Goal: Information Seeking & Learning: Understand process/instructions

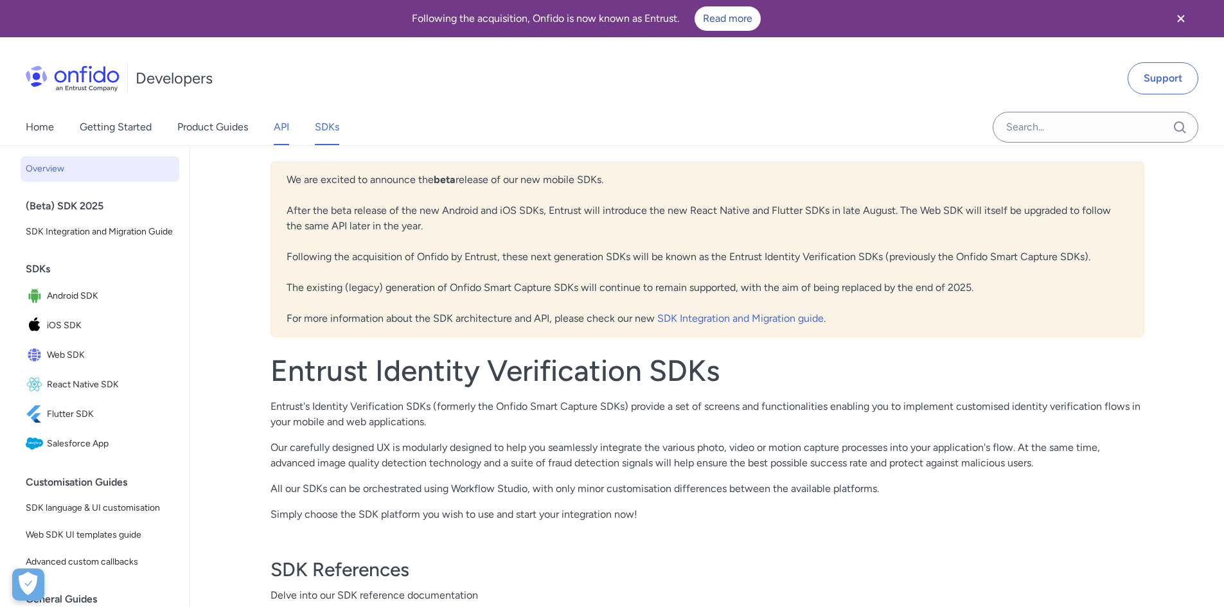
click at [288, 130] on link "API" at bounding box center [281, 127] width 15 height 36
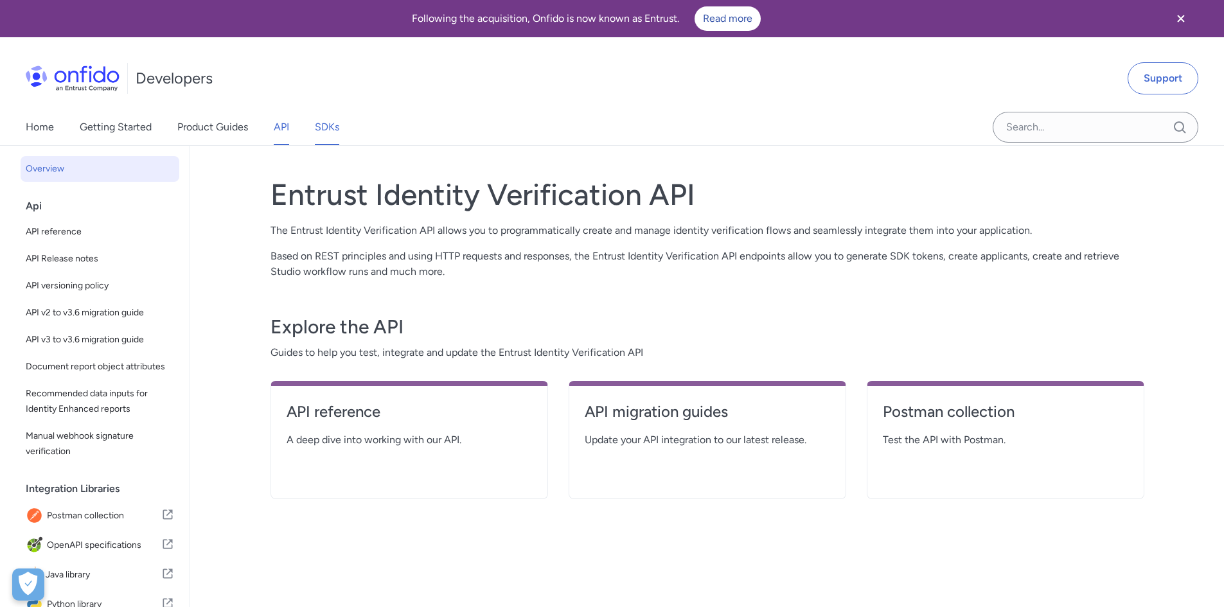
drag, startPoint x: 330, startPoint y: 109, endPoint x: 330, endPoint y: 132, distance: 23.1
click at [330, 111] on link "SDKs" at bounding box center [327, 127] width 24 height 36
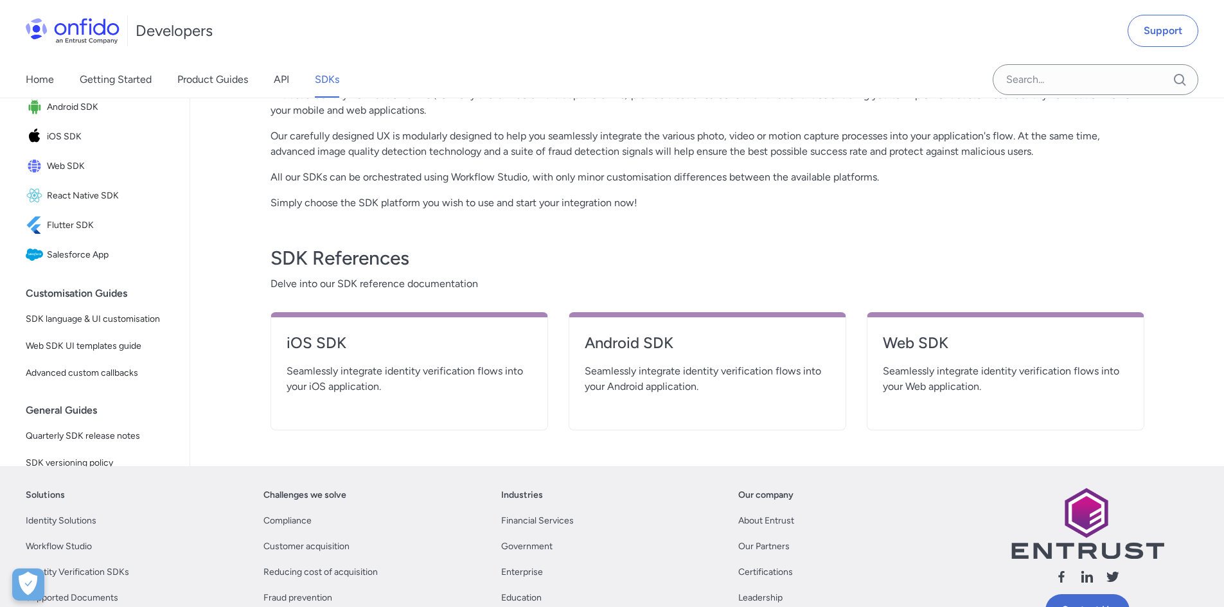
scroll to position [321, 0]
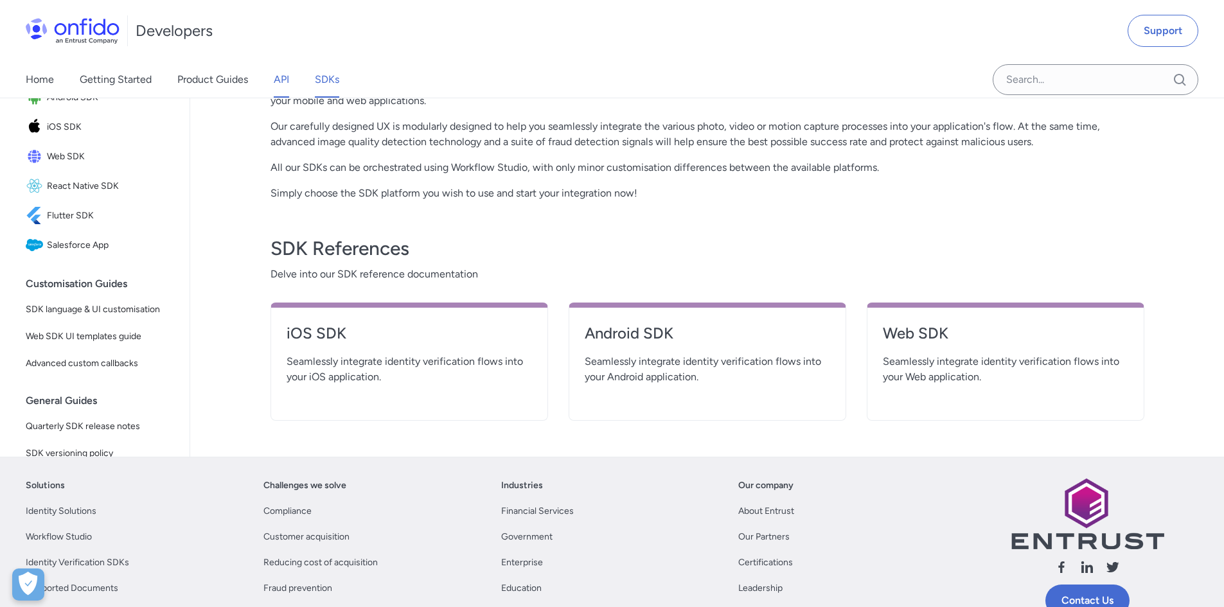
click at [287, 82] on link "API" at bounding box center [281, 80] width 15 height 36
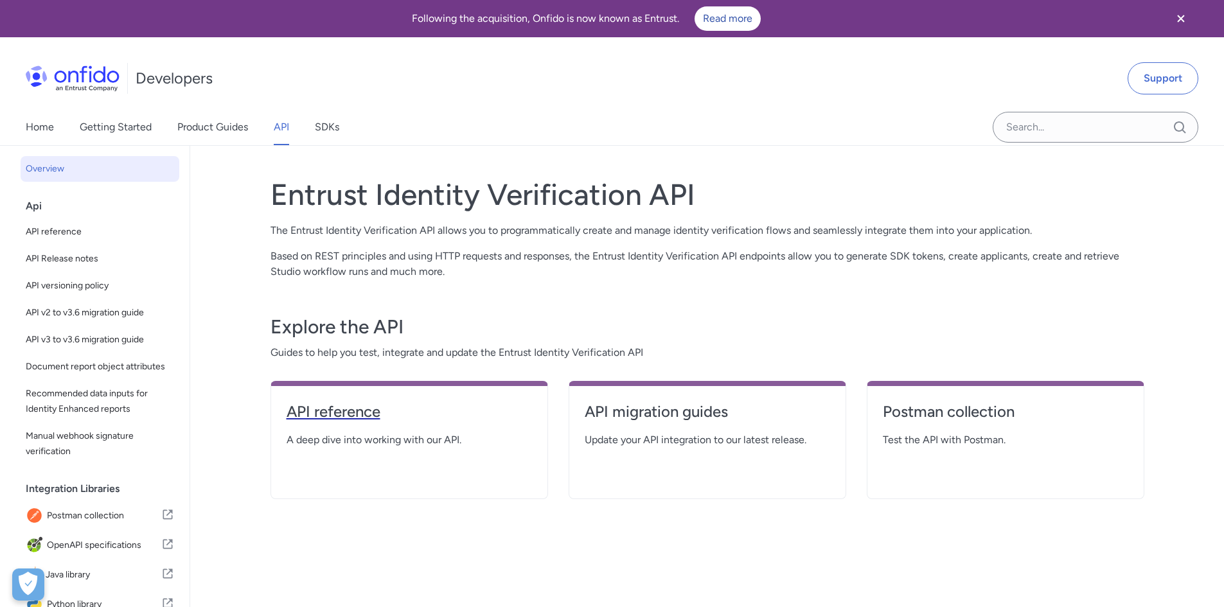
click at [342, 424] on link "API reference" at bounding box center [409, 417] width 245 height 31
select select "http"
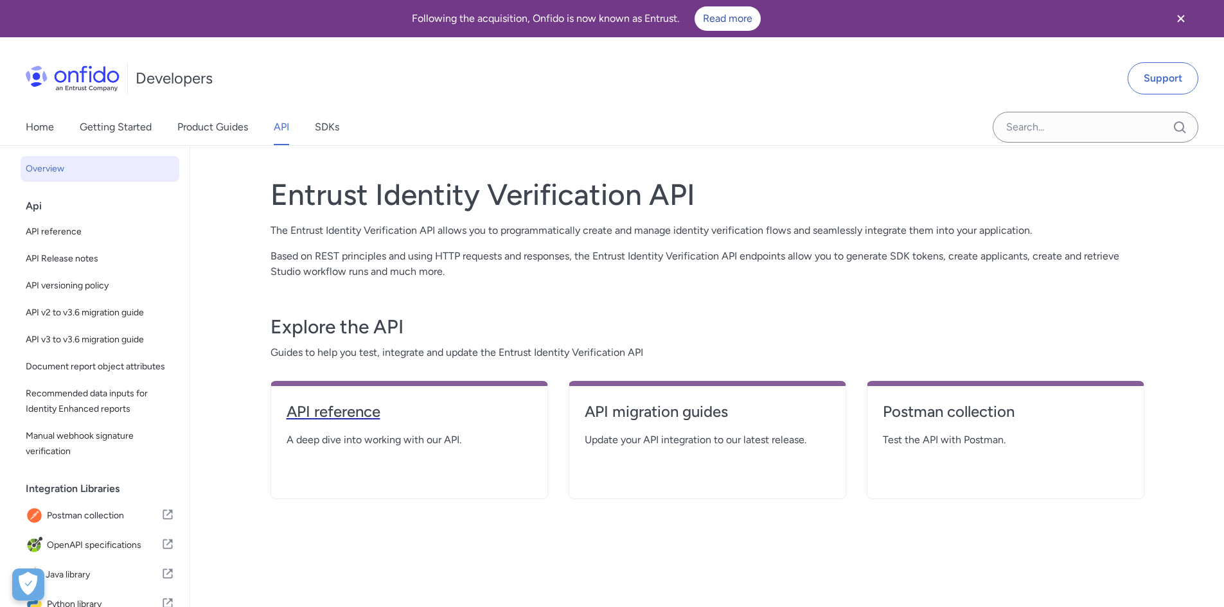
select select "http"
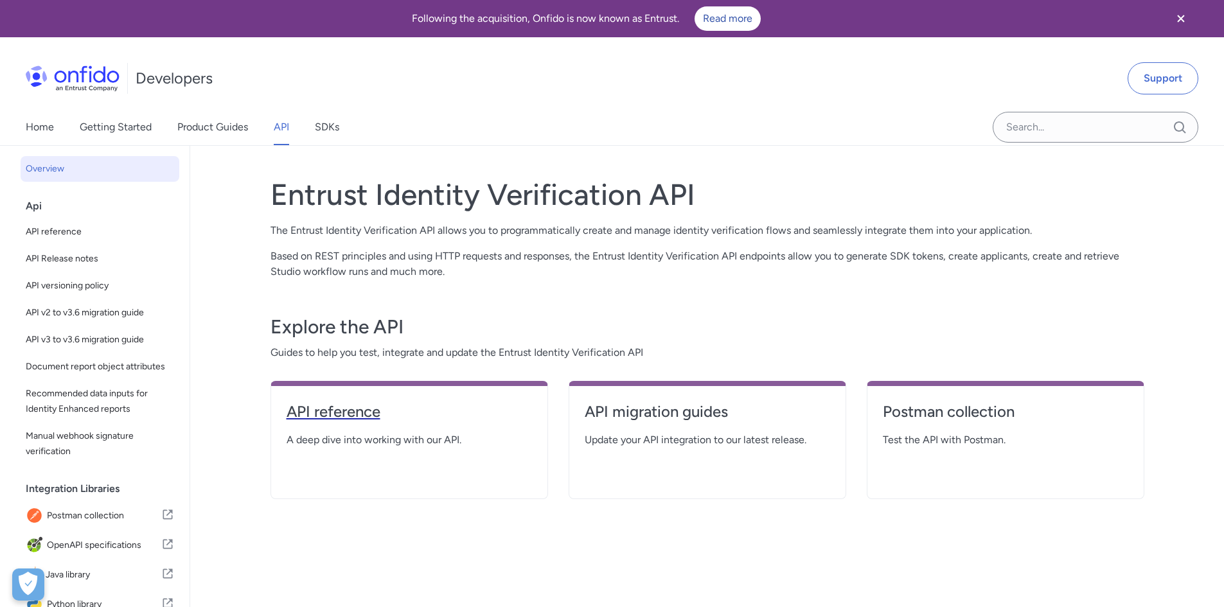
select select "http"
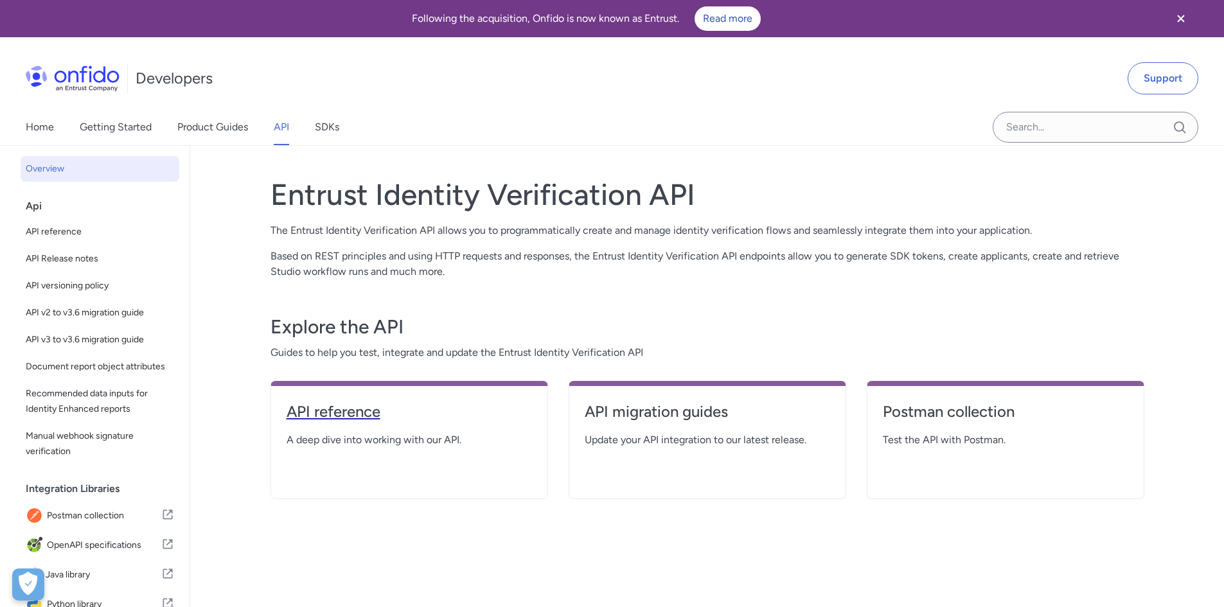
select select "http"
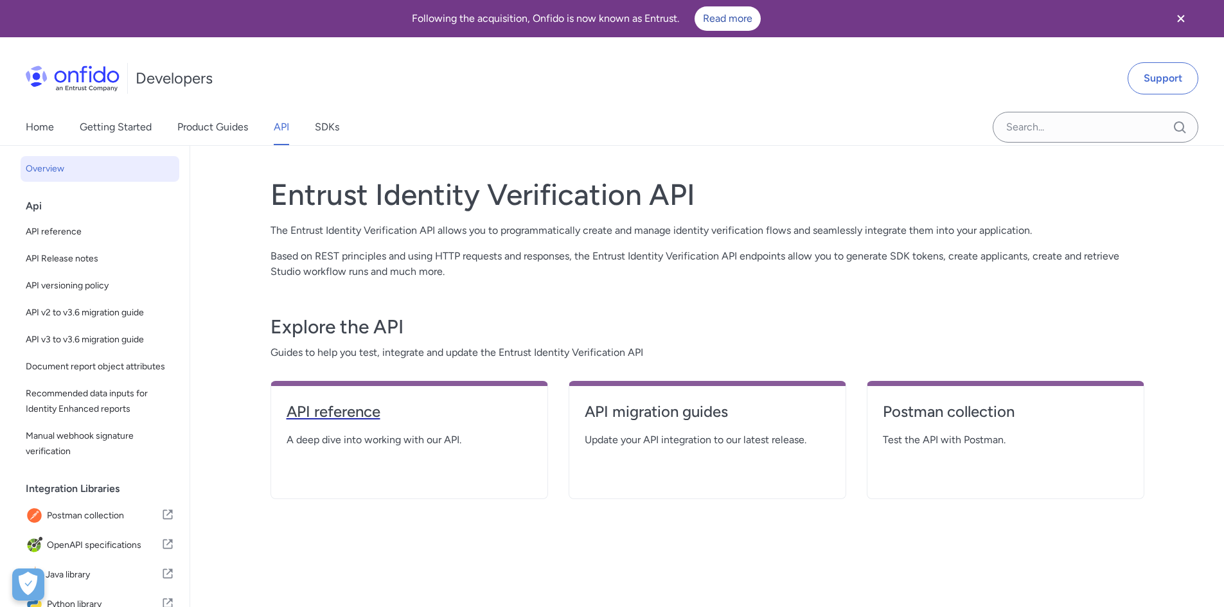
select select "http"
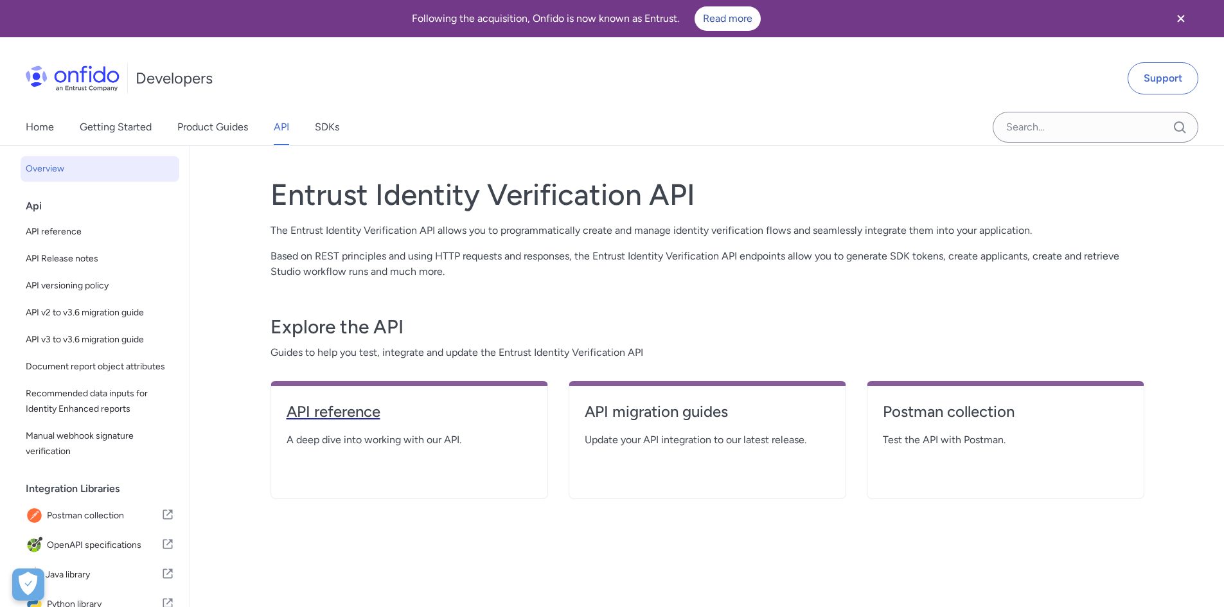
select select "http"
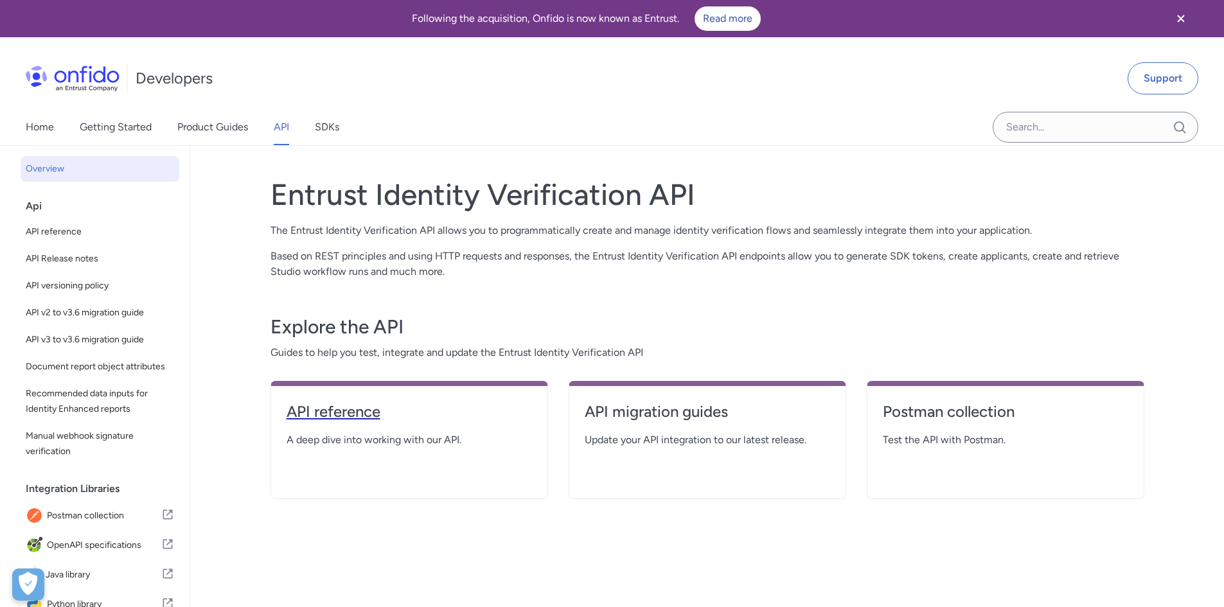
select select "http"
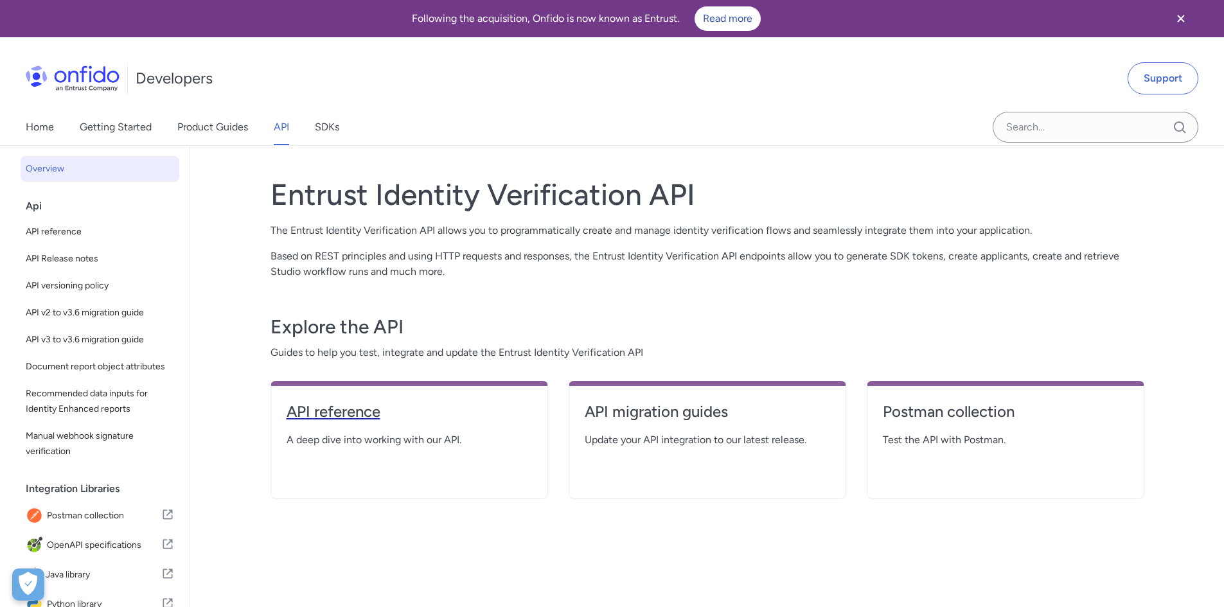
select select "http"
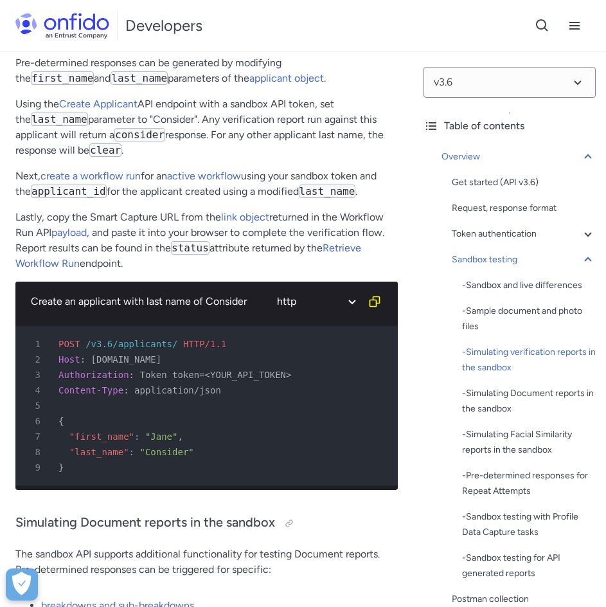
scroll to position [3534, 0]
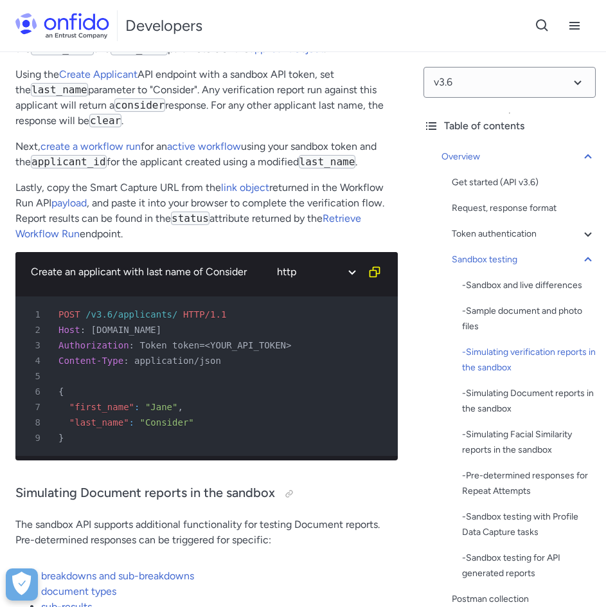
click at [168, 366] on span "application/json" at bounding box center [177, 360] width 87 height 10
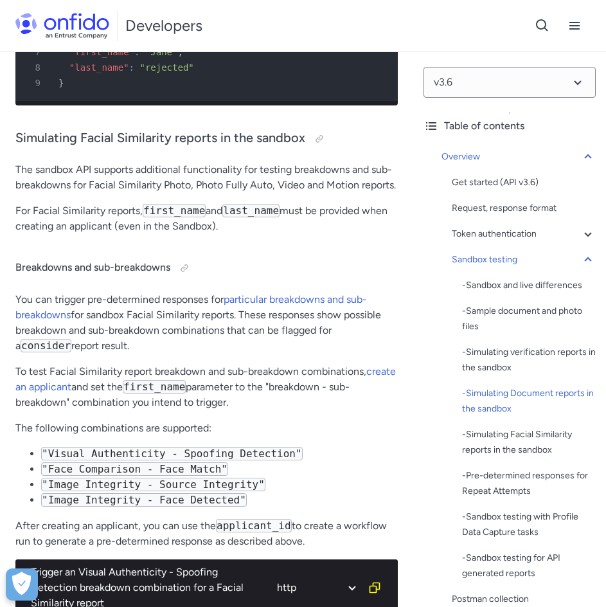
scroll to position [6297, 0]
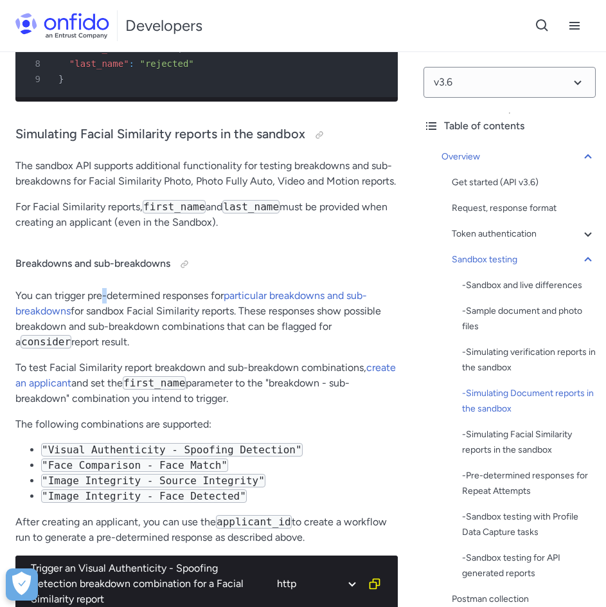
drag, startPoint x: 121, startPoint y: 371, endPoint x: 105, endPoint y: 346, distance: 30.7
click at [105, 346] on p "You can trigger pre-determined responses for particular breakdowns and sub-brea…" at bounding box center [206, 319] width 382 height 62
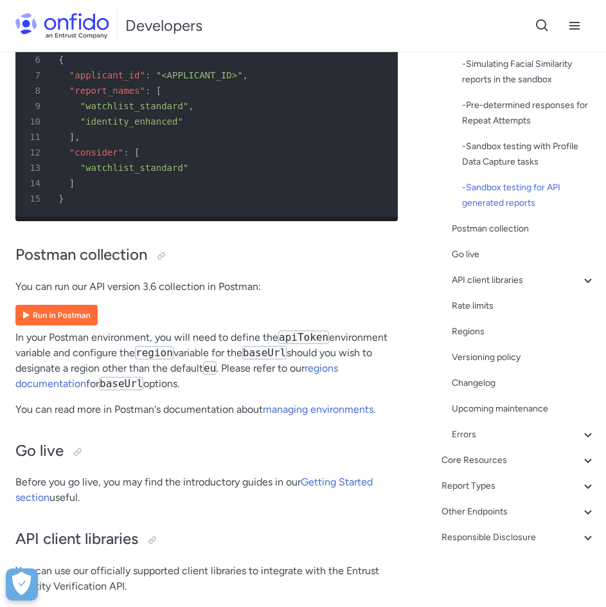
scroll to position [10731, 0]
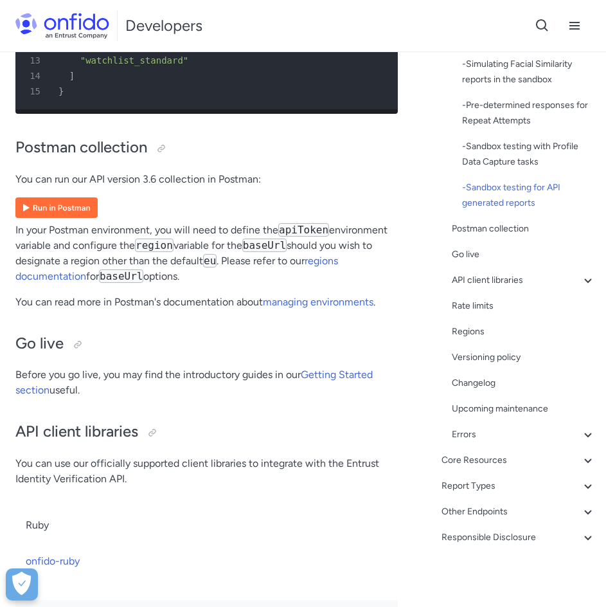
click at [132, 187] on p "You can run our API version 3.6 collection in Postman:" at bounding box center [206, 179] width 382 height 15
drag, startPoint x: 143, startPoint y: 278, endPoint x: 170, endPoint y: 256, distance: 34.3
click at [181, 187] on p "You can run our API version 3.6 collection in Postman:" at bounding box center [206, 179] width 382 height 15
click at [164, 154] on div at bounding box center [161, 148] width 10 height 10
click at [183, 159] on div "Link copied!" at bounding box center [194, 148] width 45 height 21
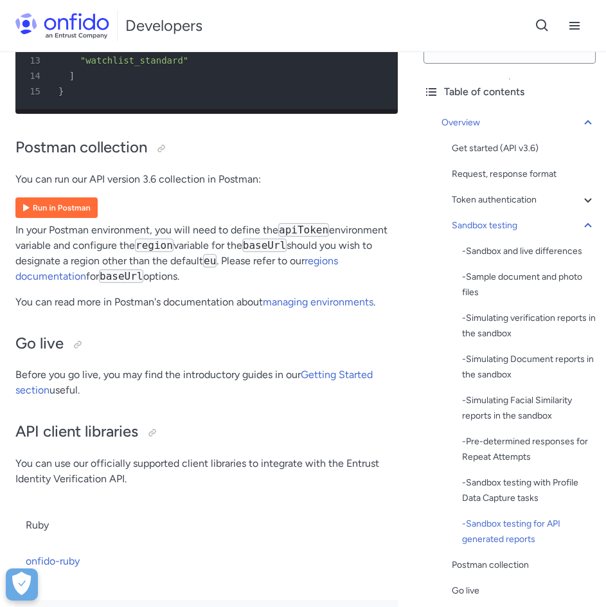
scroll to position [0, 0]
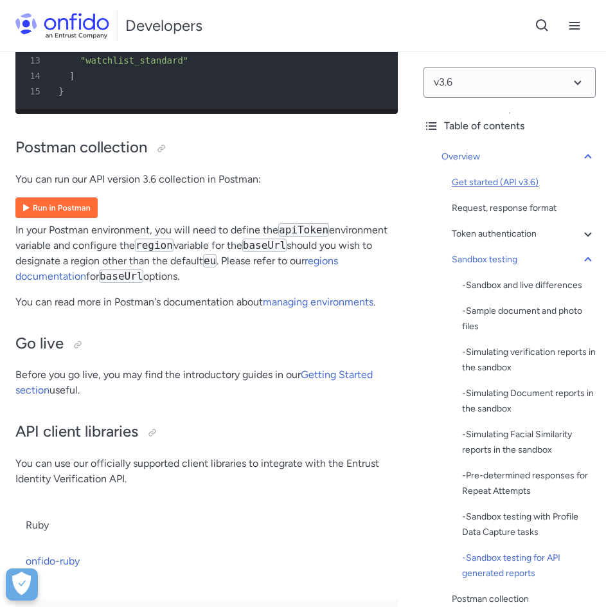
click at [531, 187] on div "Get started (API v3.6)" at bounding box center [524, 182] width 144 height 15
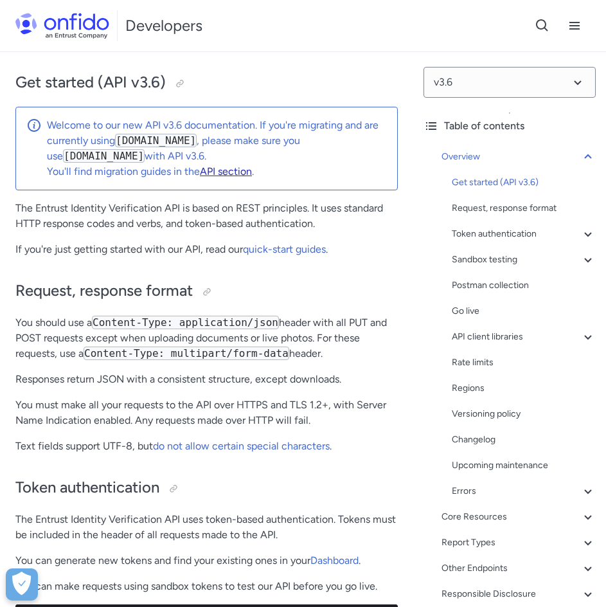
click at [224, 170] on link "API section" at bounding box center [226, 171] width 52 height 12
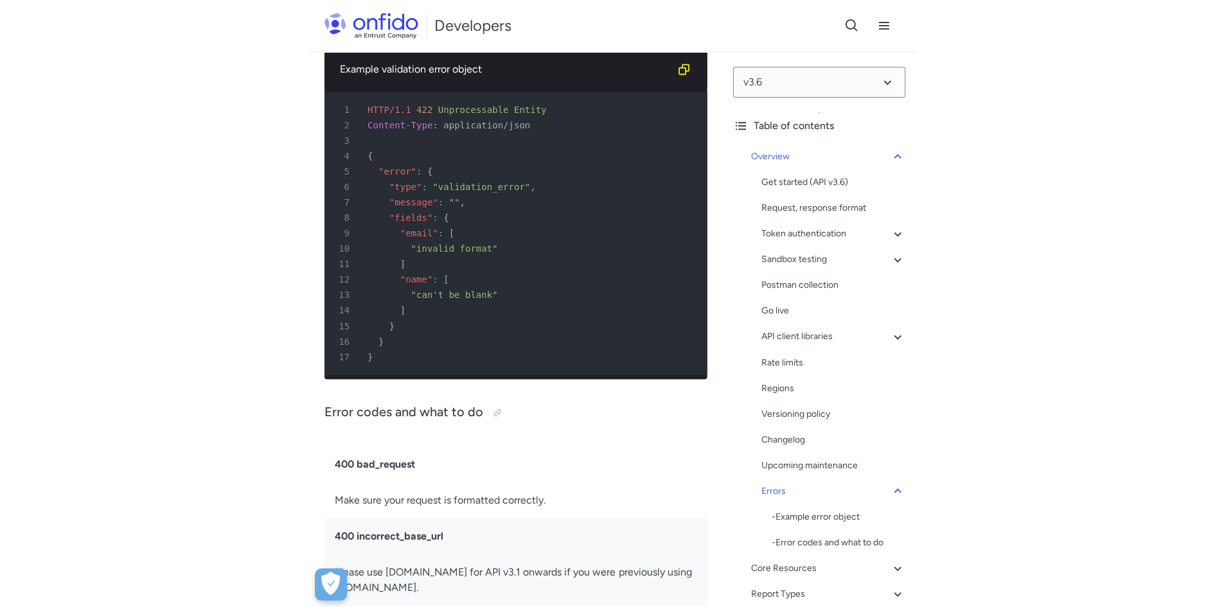
scroll to position [14639, 0]
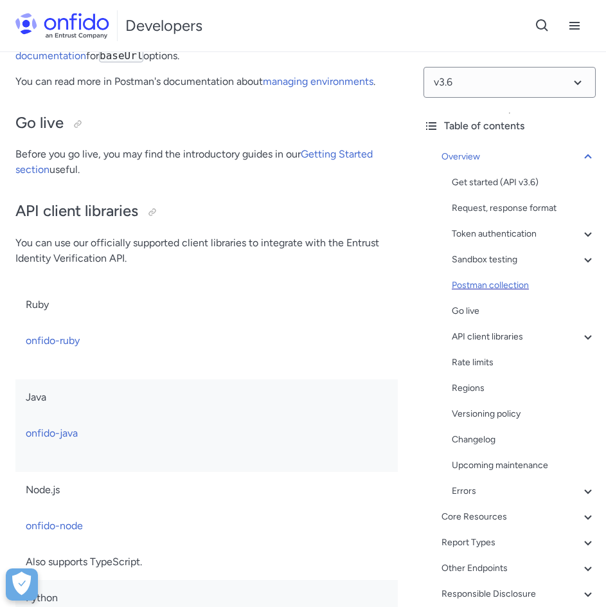
scroll to position [57, 0]
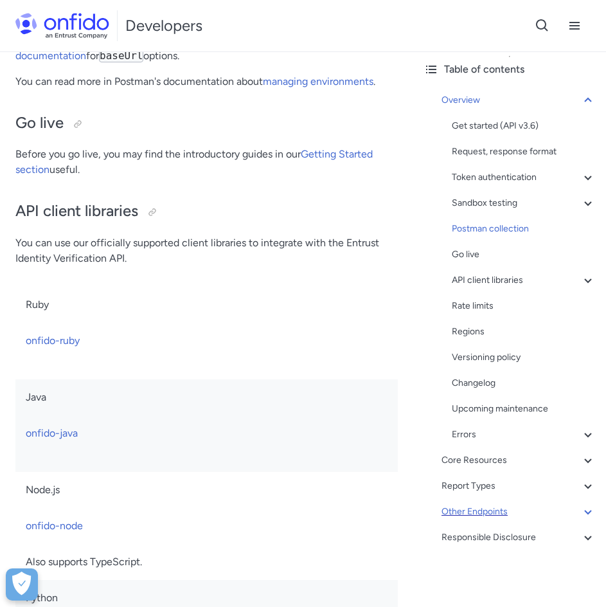
click at [504, 515] on div "Other Endpoints" at bounding box center [518, 511] width 154 height 15
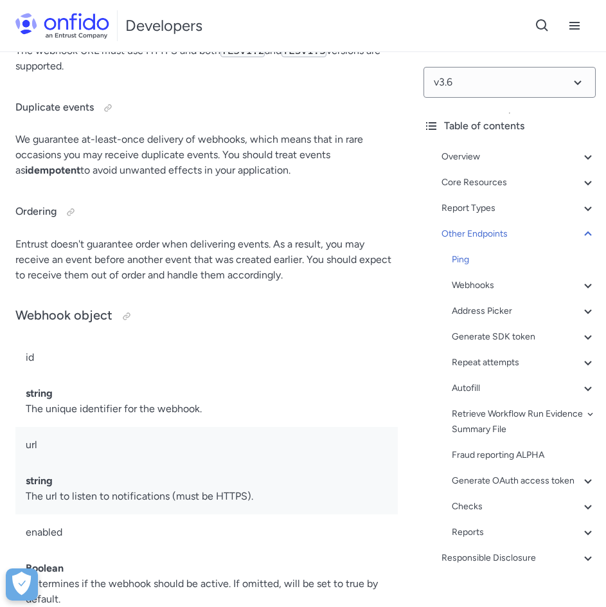
click at [477, 166] on div "Overview Get started (API v3.6) Request, response format Token authentication -…" at bounding box center [509, 360] width 172 height 432
click at [479, 157] on div "Overview" at bounding box center [518, 156] width 154 height 15
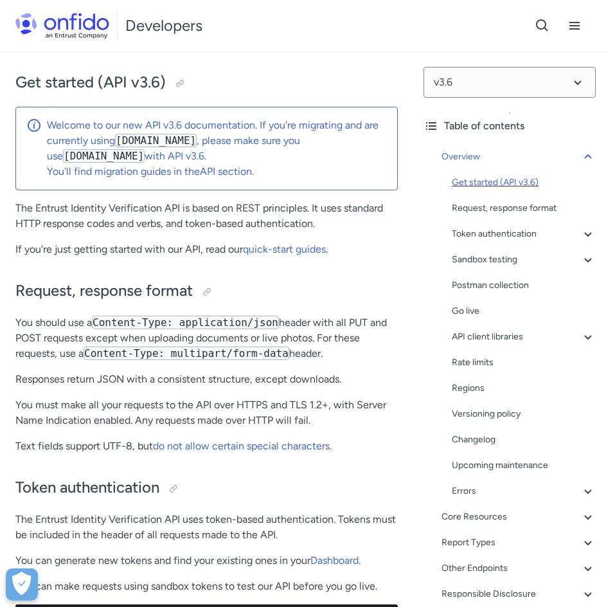
click at [479, 182] on div "Get started (API v3.6)" at bounding box center [524, 182] width 144 height 15
click at [480, 182] on div "Get started (API v3.6)" at bounding box center [524, 182] width 144 height 15
click at [220, 171] on link "API section" at bounding box center [226, 171] width 52 height 12
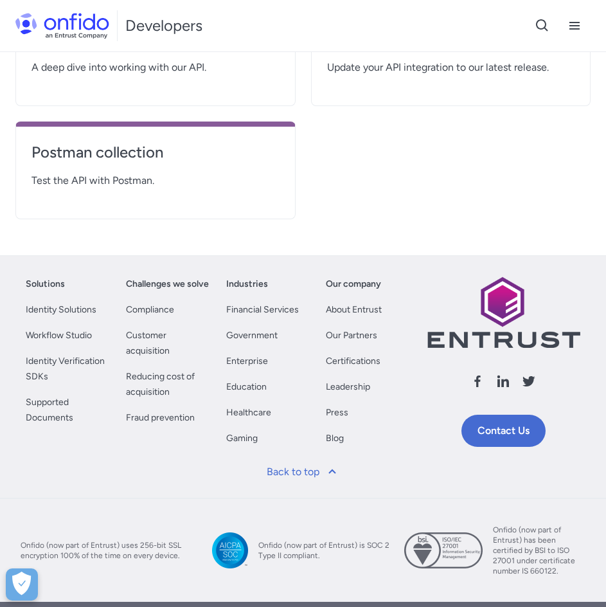
scroll to position [321, 0]
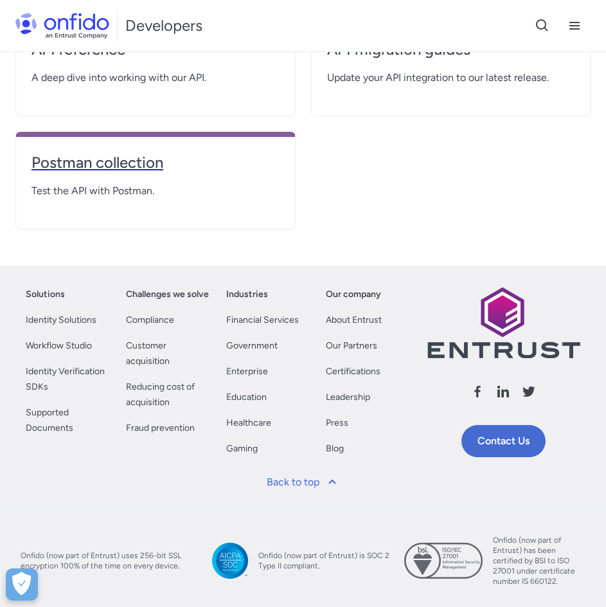
click at [135, 155] on h4 "Postman collection" at bounding box center [155, 162] width 248 height 21
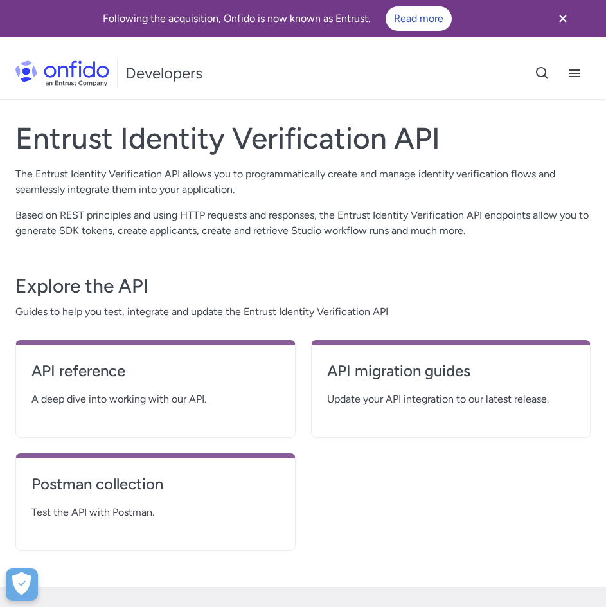
click at [429, 374] on h4 "API migration guides" at bounding box center [451, 370] width 248 height 21
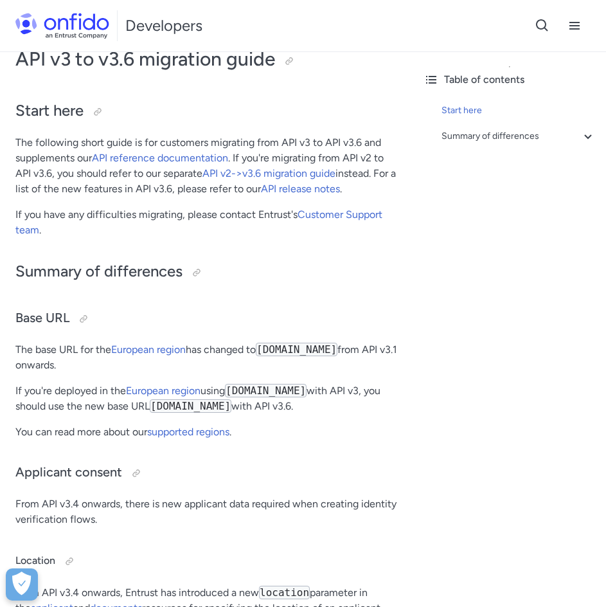
scroll to position [64, 0]
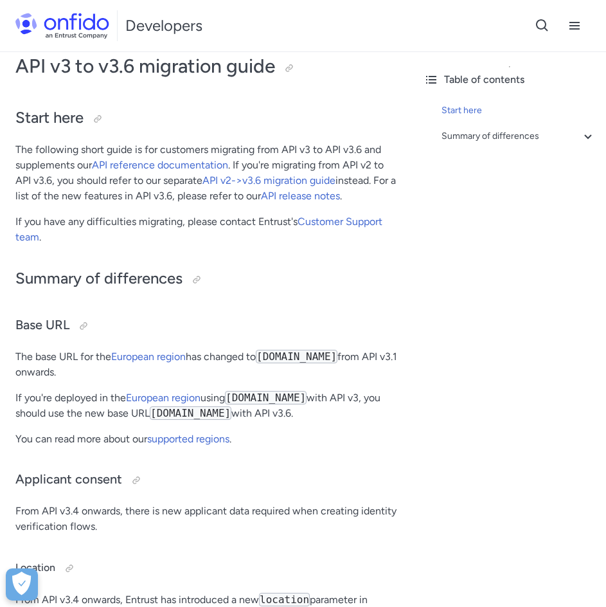
click at [240, 171] on p "The following short guide is for customers migrating from API v3 to API v3.6 an…" at bounding box center [206, 173] width 382 height 62
click at [236, 176] on link "API v2->v3.6 migration guide" at bounding box center [268, 180] width 133 height 12
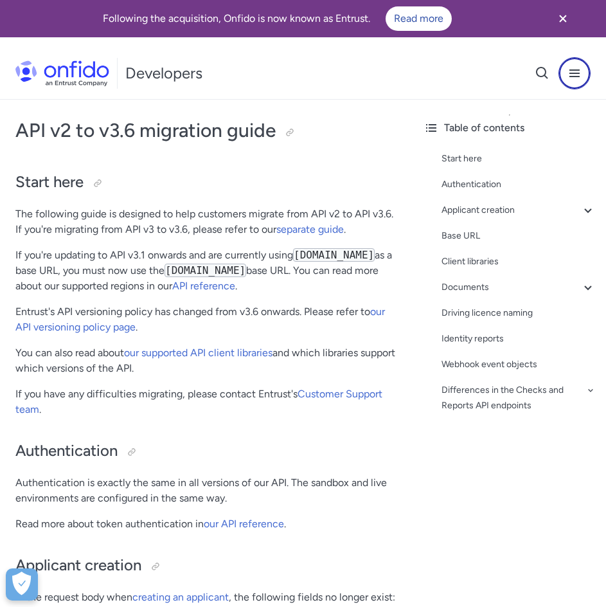
click at [579, 71] on icon "Open navigation menu button" at bounding box center [574, 73] width 10 height 8
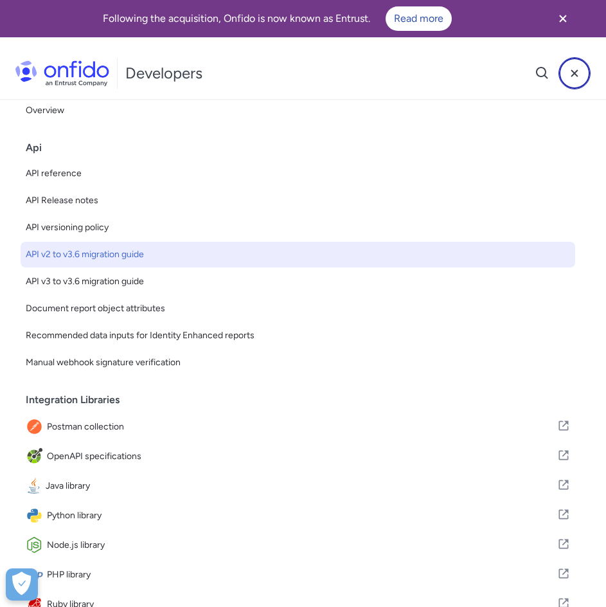
click at [577, 84] on button at bounding box center [574, 73] width 32 height 32
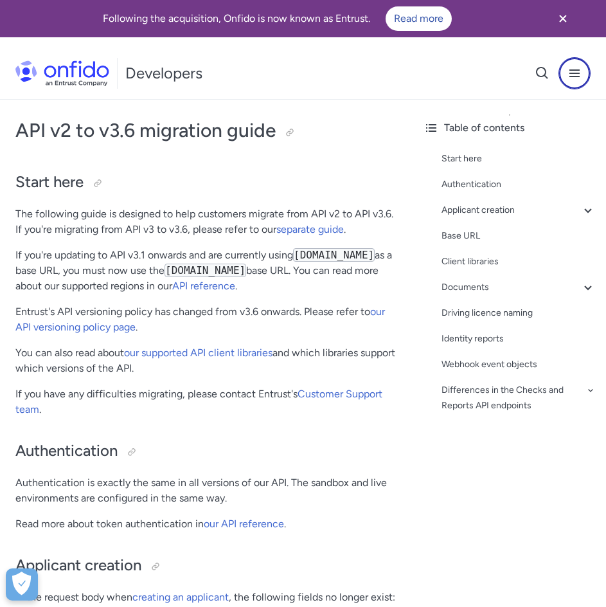
click at [577, 84] on button at bounding box center [574, 73] width 32 height 32
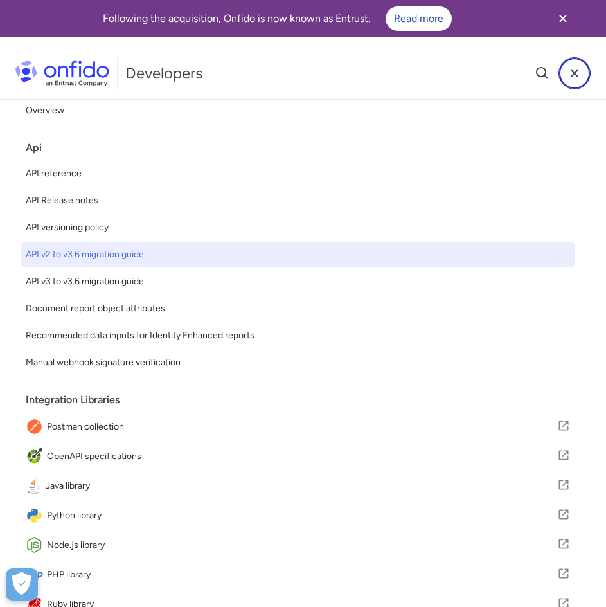
click at [576, 70] on icon "Close menu navigation button" at bounding box center [574, 73] width 15 height 15
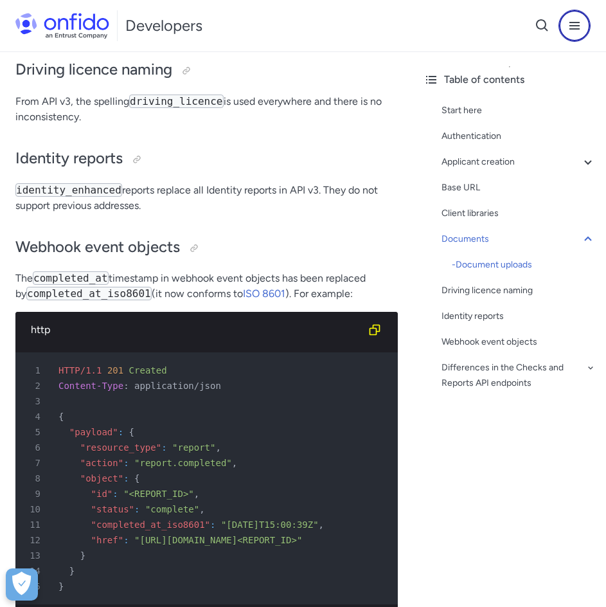
scroll to position [2185, 0]
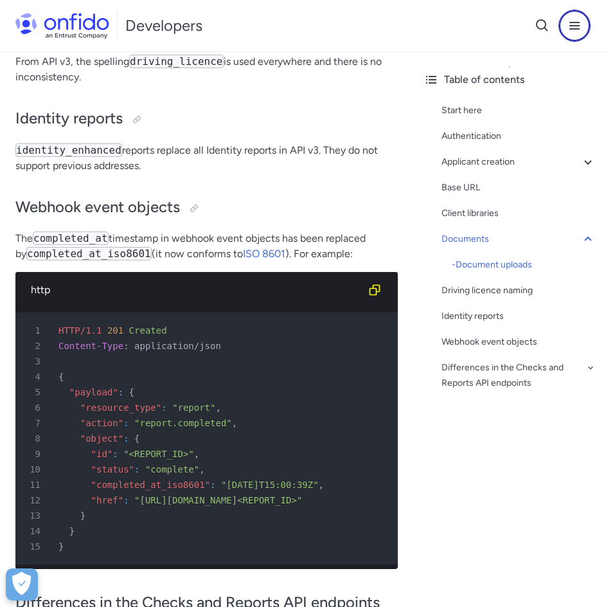
click at [565, 19] on button at bounding box center [574, 26] width 32 height 32
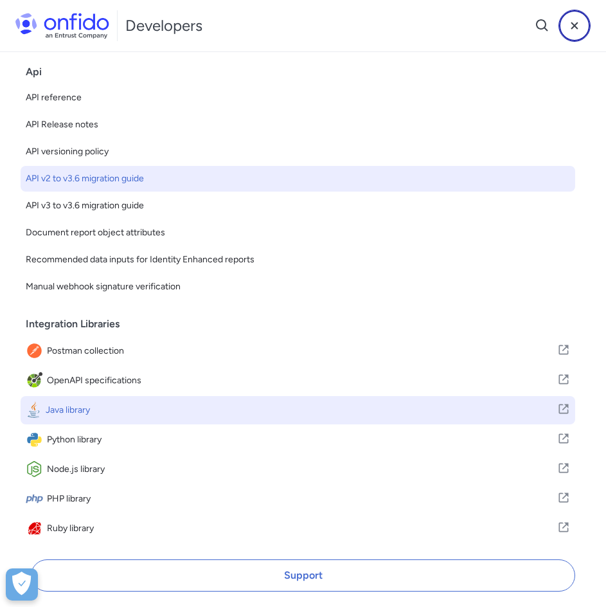
scroll to position [85, 0]
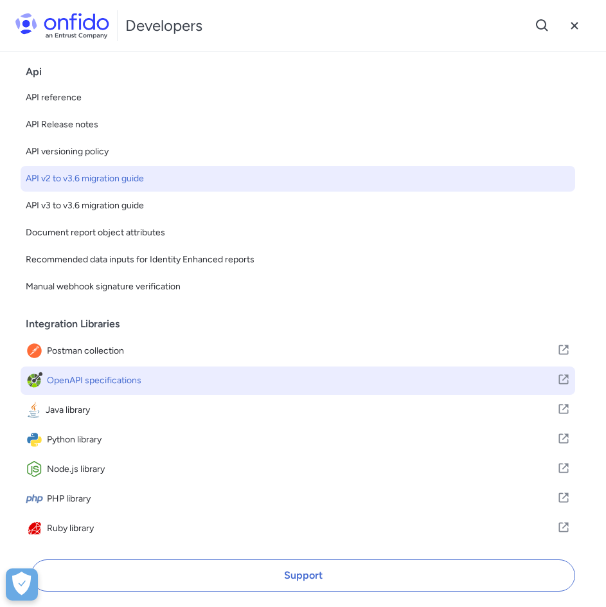
click at [129, 371] on span "OpenAPI specifications" at bounding box center [302, 380] width 510 height 18
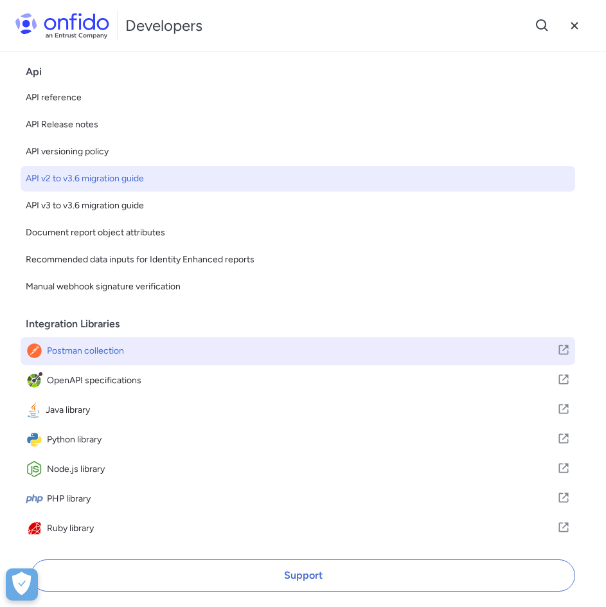
click at [174, 346] on span "Postman collection" at bounding box center [302, 351] width 510 height 18
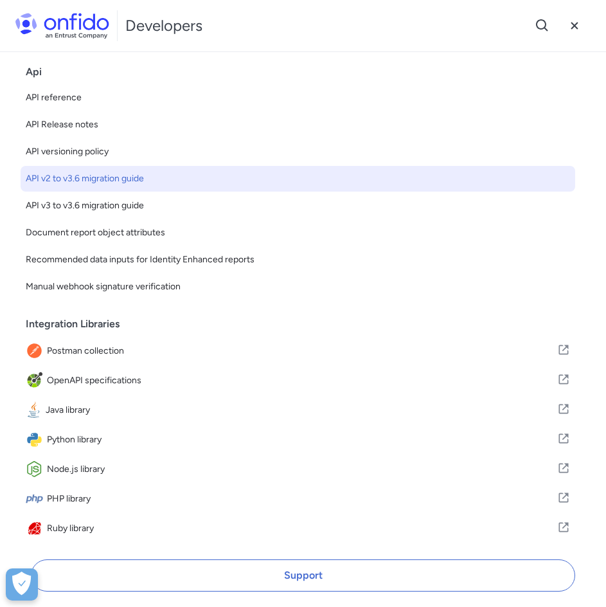
click at [397, 554] on div "Support" at bounding box center [303, 575] width 555 height 42
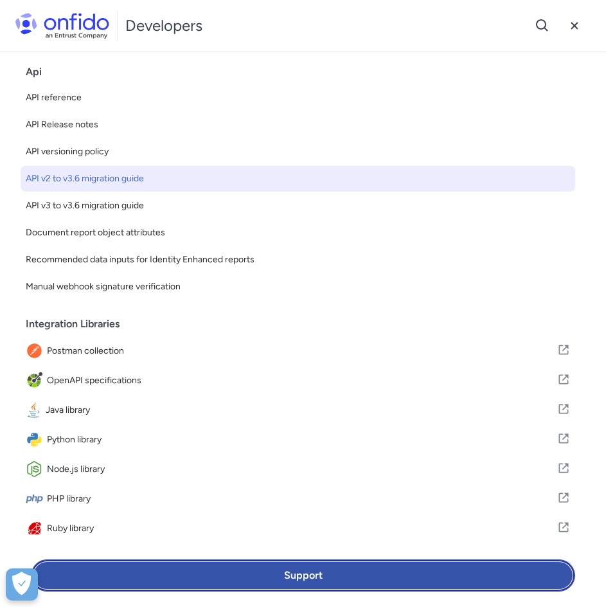
click at [386, 571] on link "Support" at bounding box center [303, 575] width 544 height 32
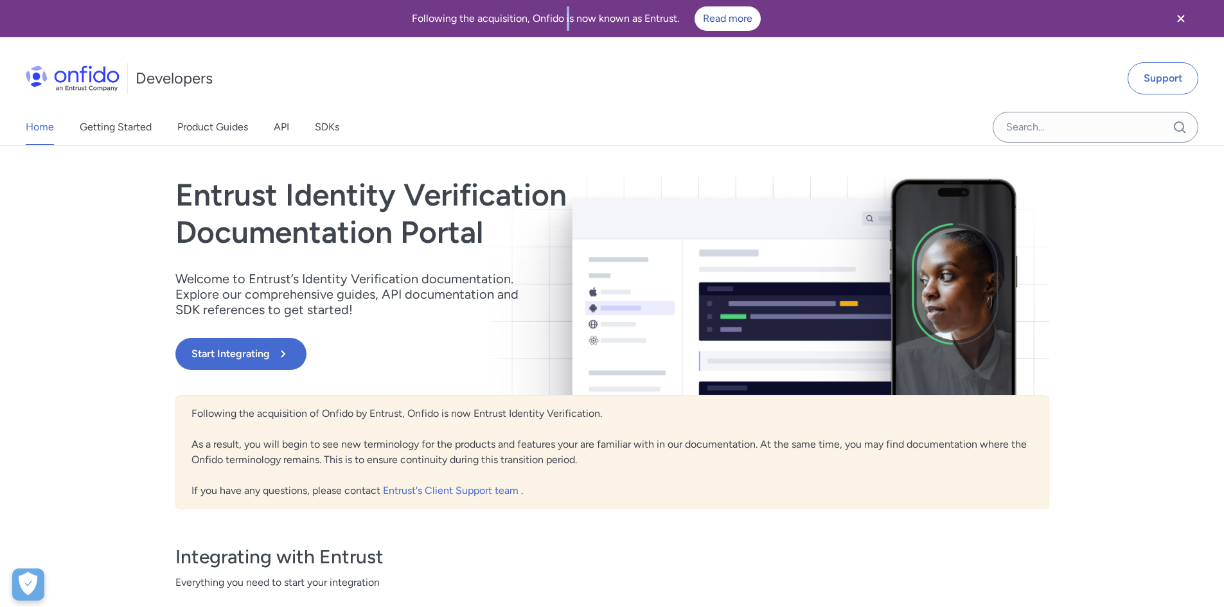
drag, startPoint x: 565, startPoint y: 21, endPoint x: 622, endPoint y: 22, distance: 57.2
click at [573, 21] on div "Following the acquisition, Onfido is now known as Entrust. Read more" at bounding box center [586, 18] width 1142 height 24
drag, startPoint x: 622, startPoint y: 22, endPoint x: 644, endPoint y: 22, distance: 22.5
click at [644, 22] on div "Following the acquisition, Onfido is now known as Entrust. Read more" at bounding box center [586, 18] width 1142 height 24
click at [663, 21] on div "Following the acquisition, Onfido is now known as Entrust. Read more" at bounding box center [586, 18] width 1142 height 24
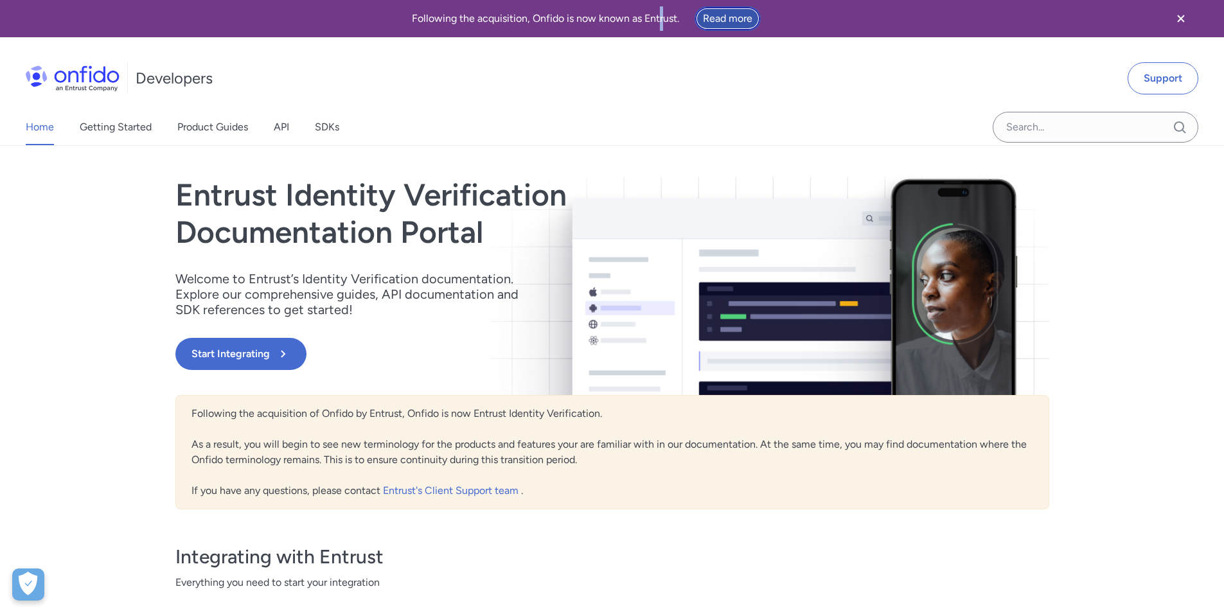
click at [734, 21] on link "Read more" at bounding box center [728, 18] width 66 height 24
click at [289, 126] on link "API" at bounding box center [281, 127] width 15 height 36
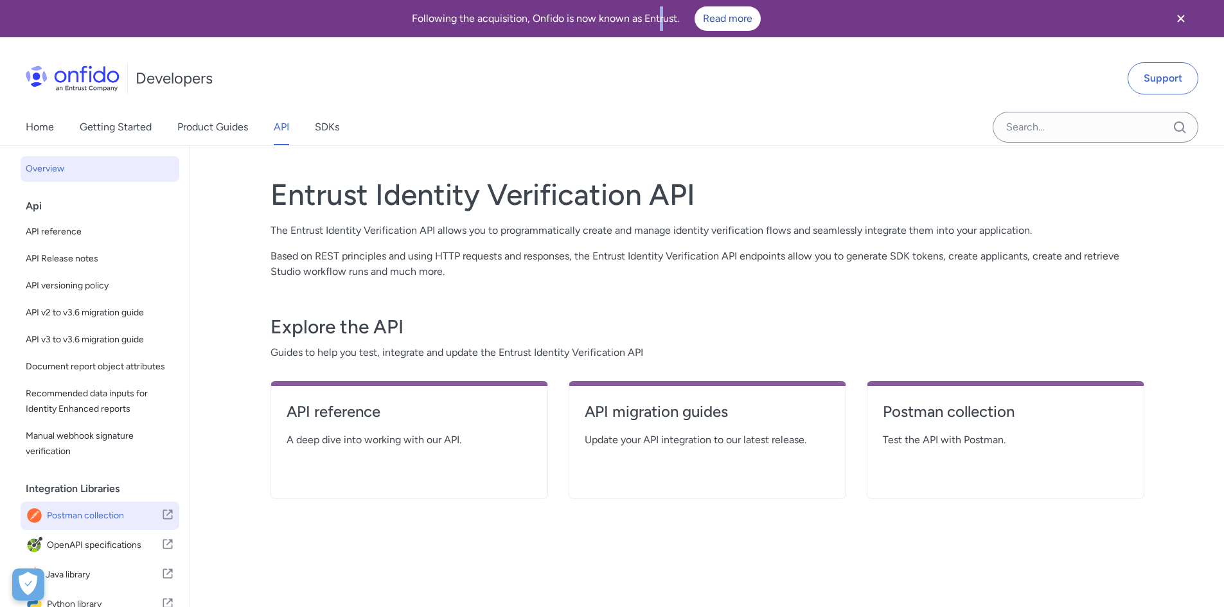
click at [110, 525] on span "Postman collection" at bounding box center [104, 516] width 114 height 18
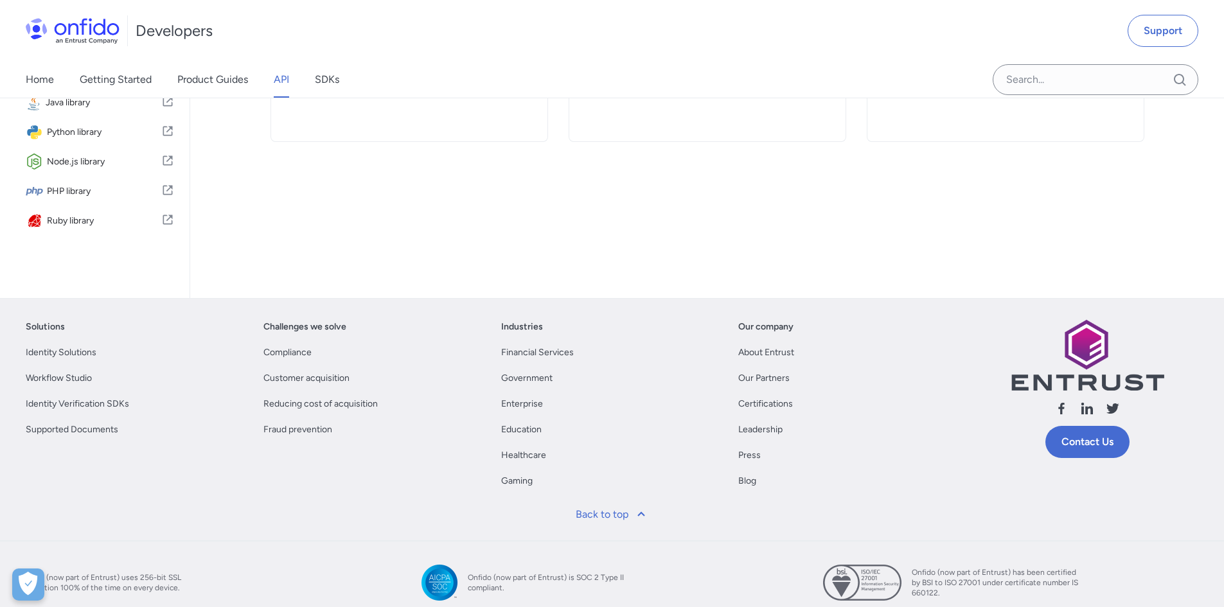
scroll to position [423, 0]
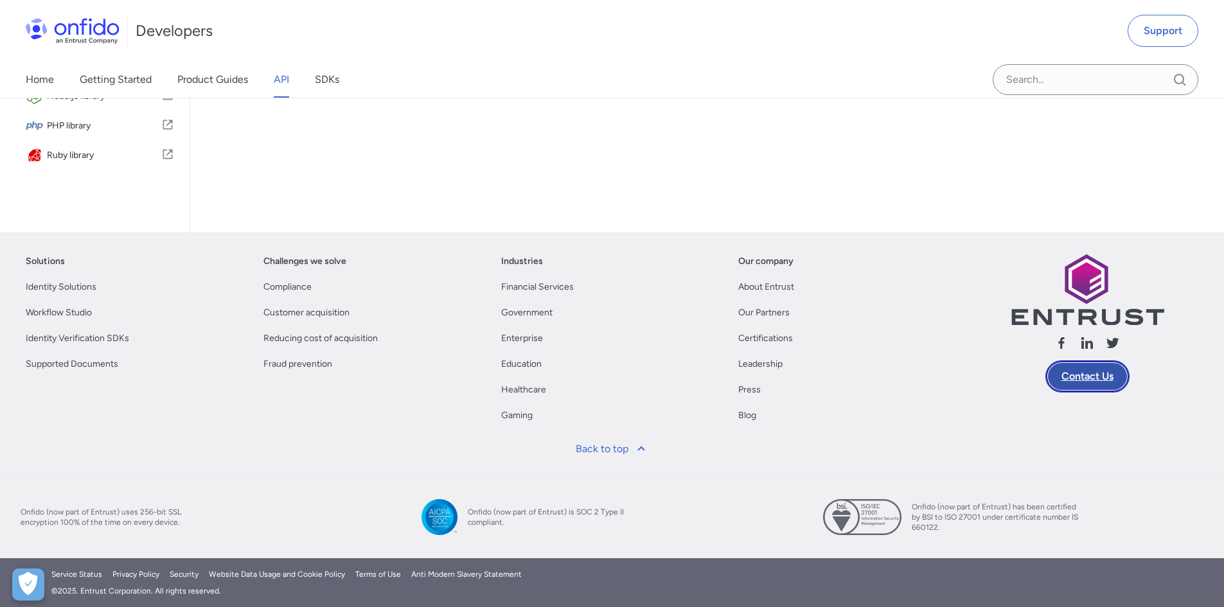
click at [1113, 371] on link "Contact Us" at bounding box center [1087, 376] width 84 height 32
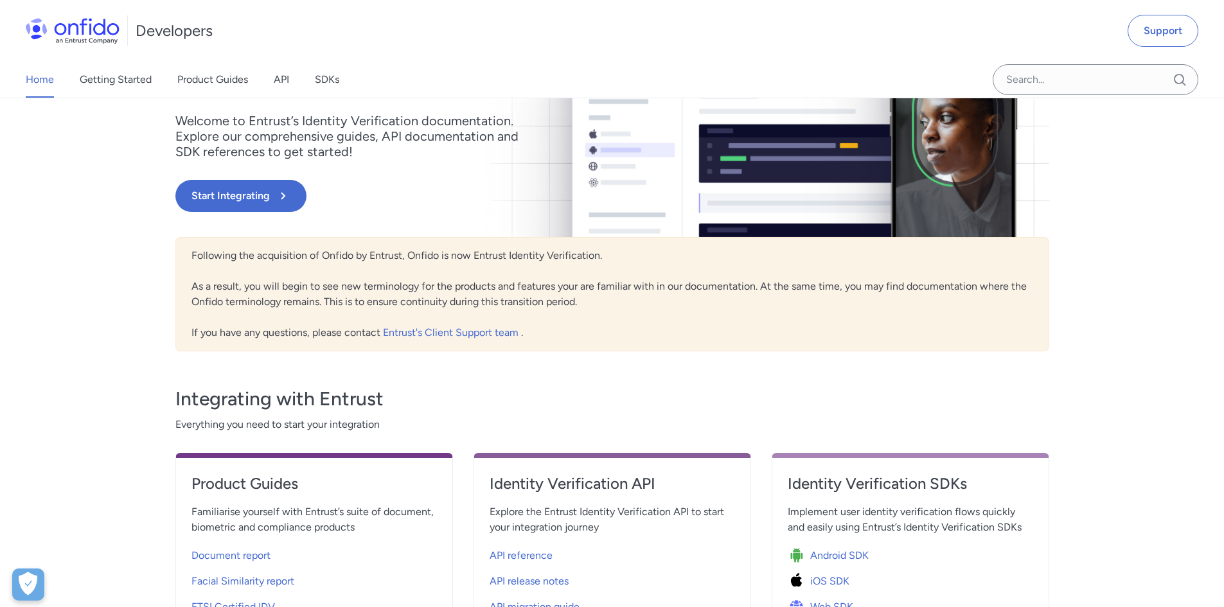
scroll to position [595, 0]
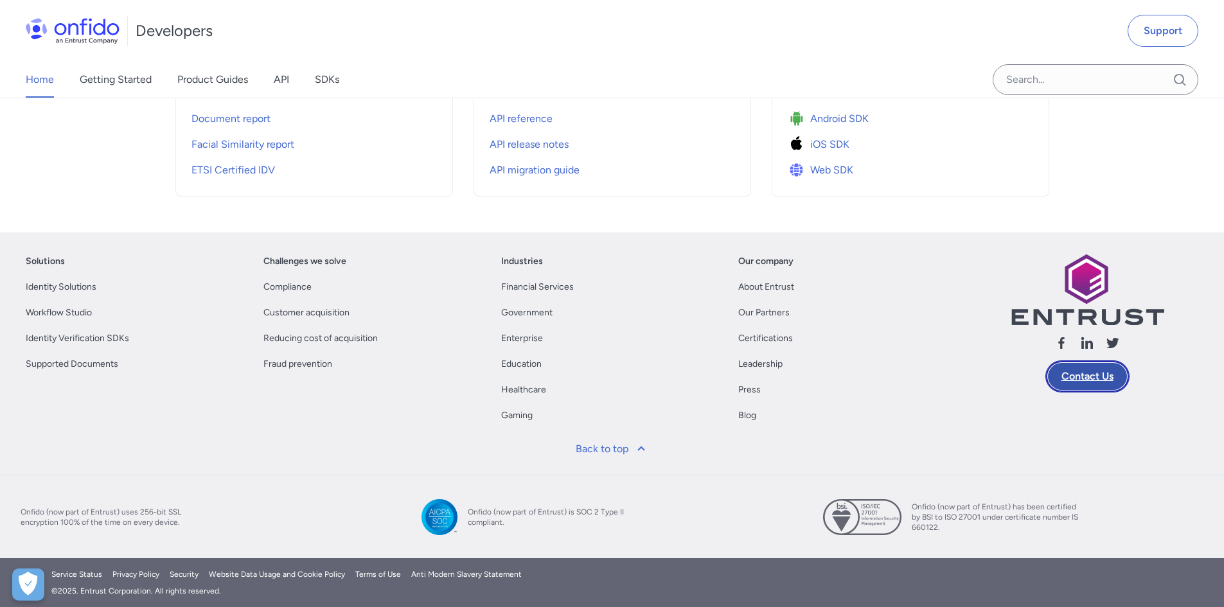
click at [1110, 365] on link "Contact Us" at bounding box center [1087, 376] width 84 height 32
